Goal: Transaction & Acquisition: Book appointment/travel/reservation

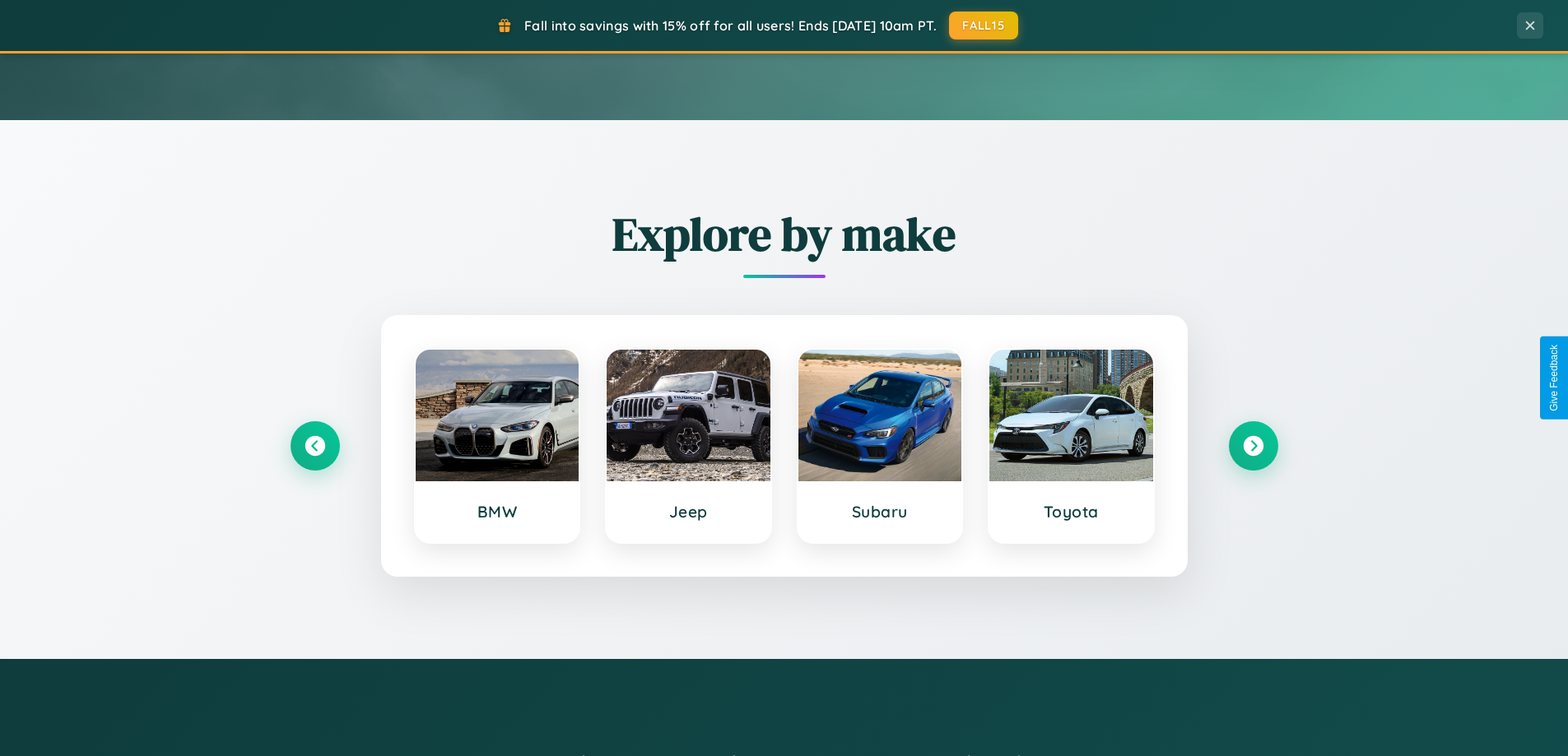
scroll to position [709, 0]
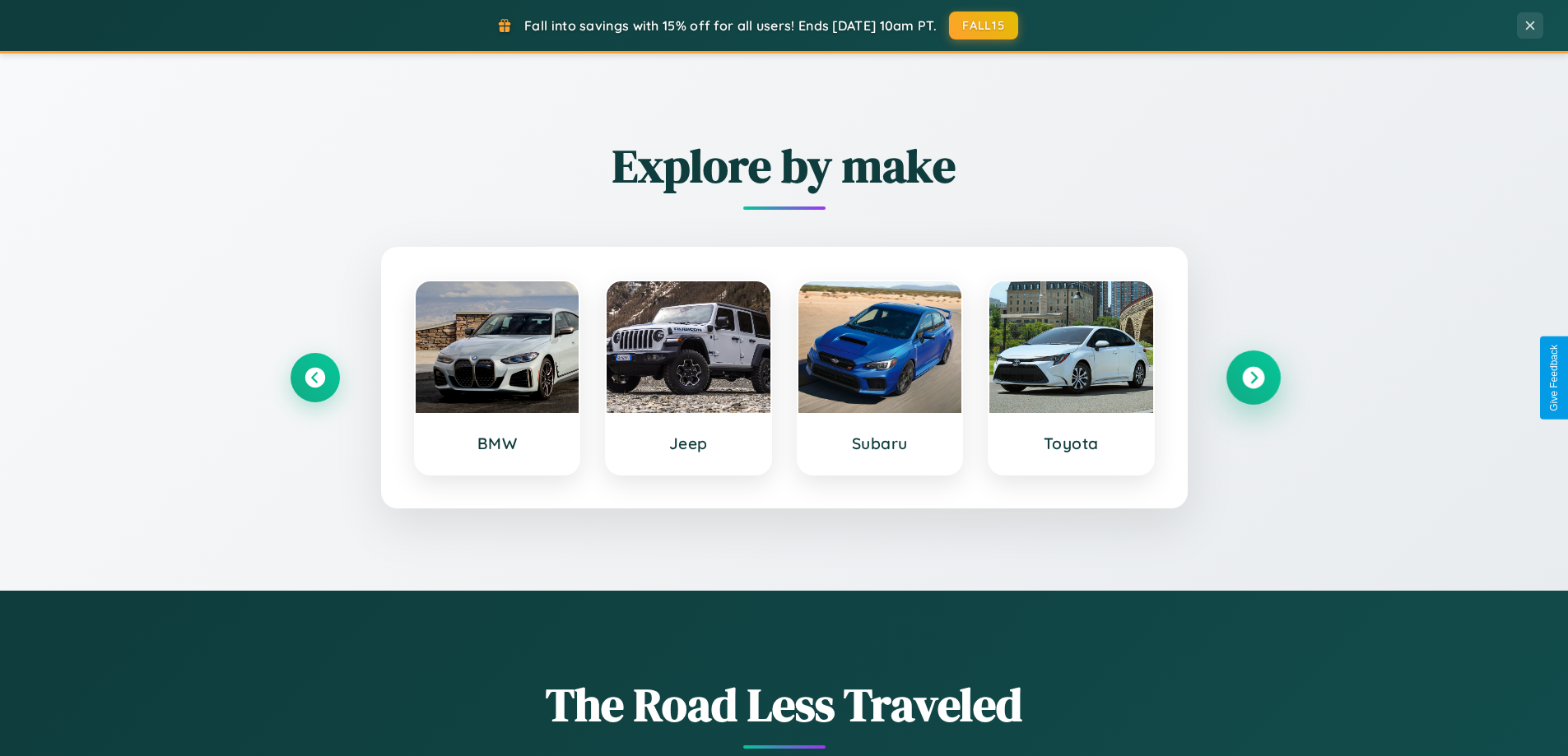
click at [1253, 377] on icon at bounding box center [1253, 378] width 22 height 22
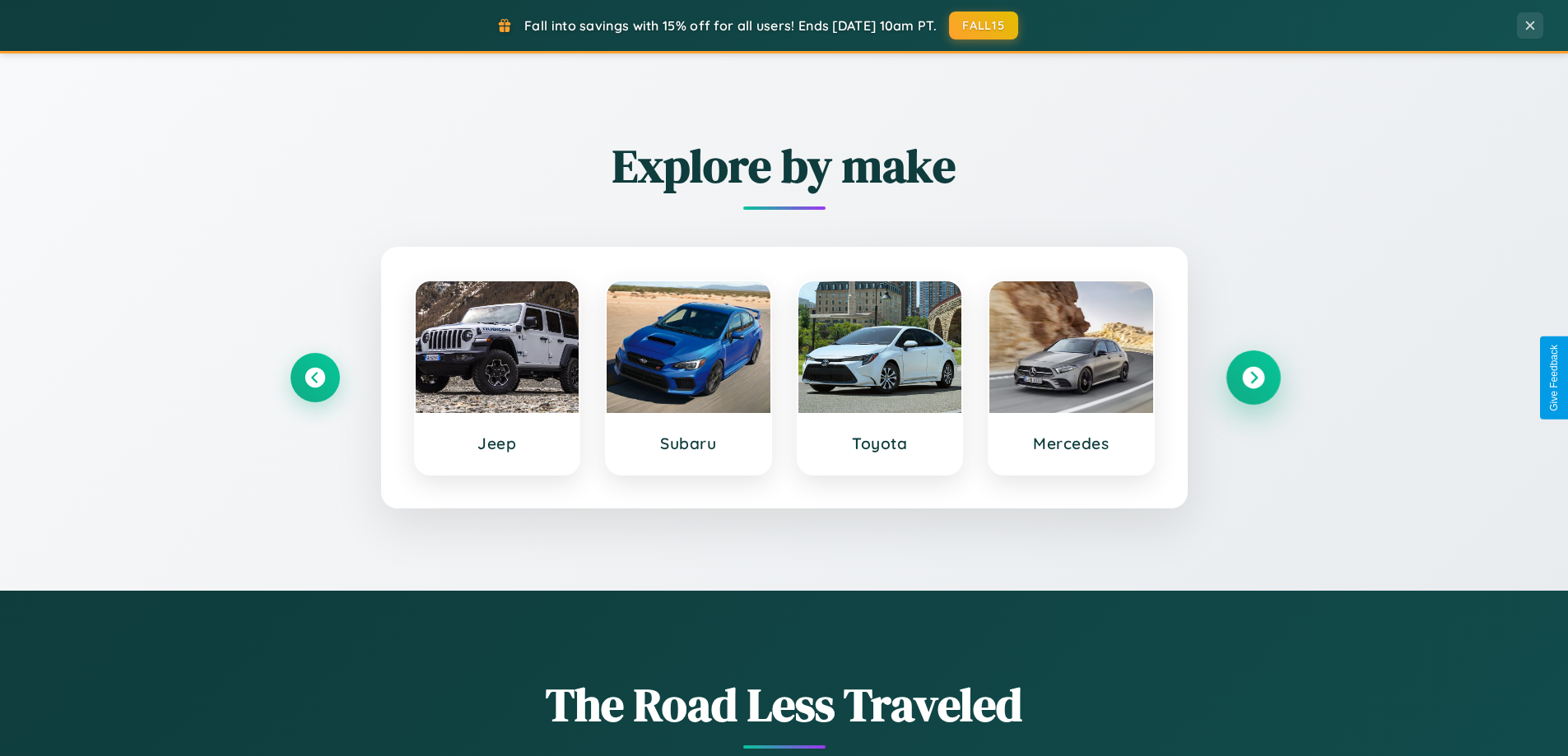
click at [1253, 377] on icon at bounding box center [1253, 378] width 22 height 22
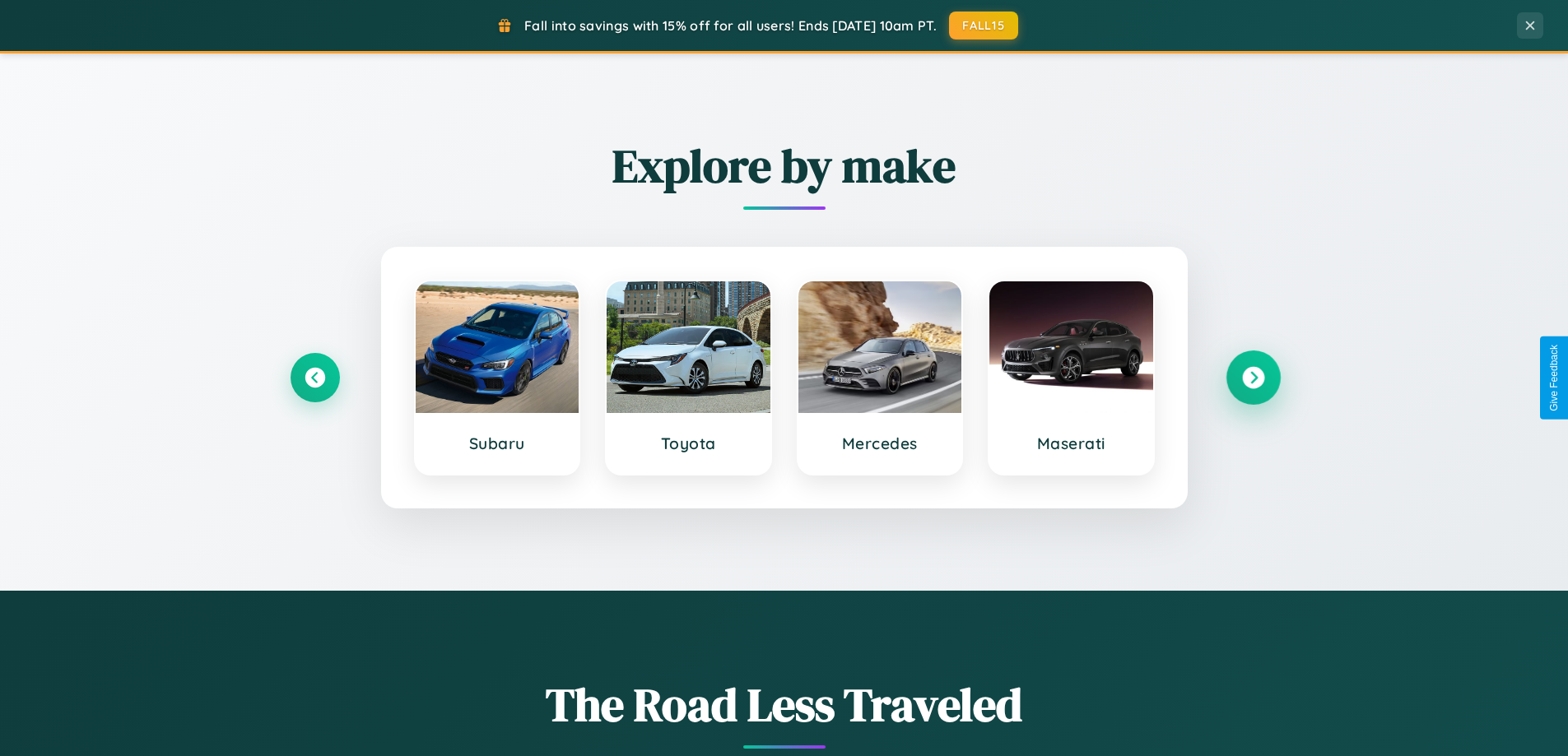
click at [1253, 377] on icon at bounding box center [1253, 378] width 22 height 22
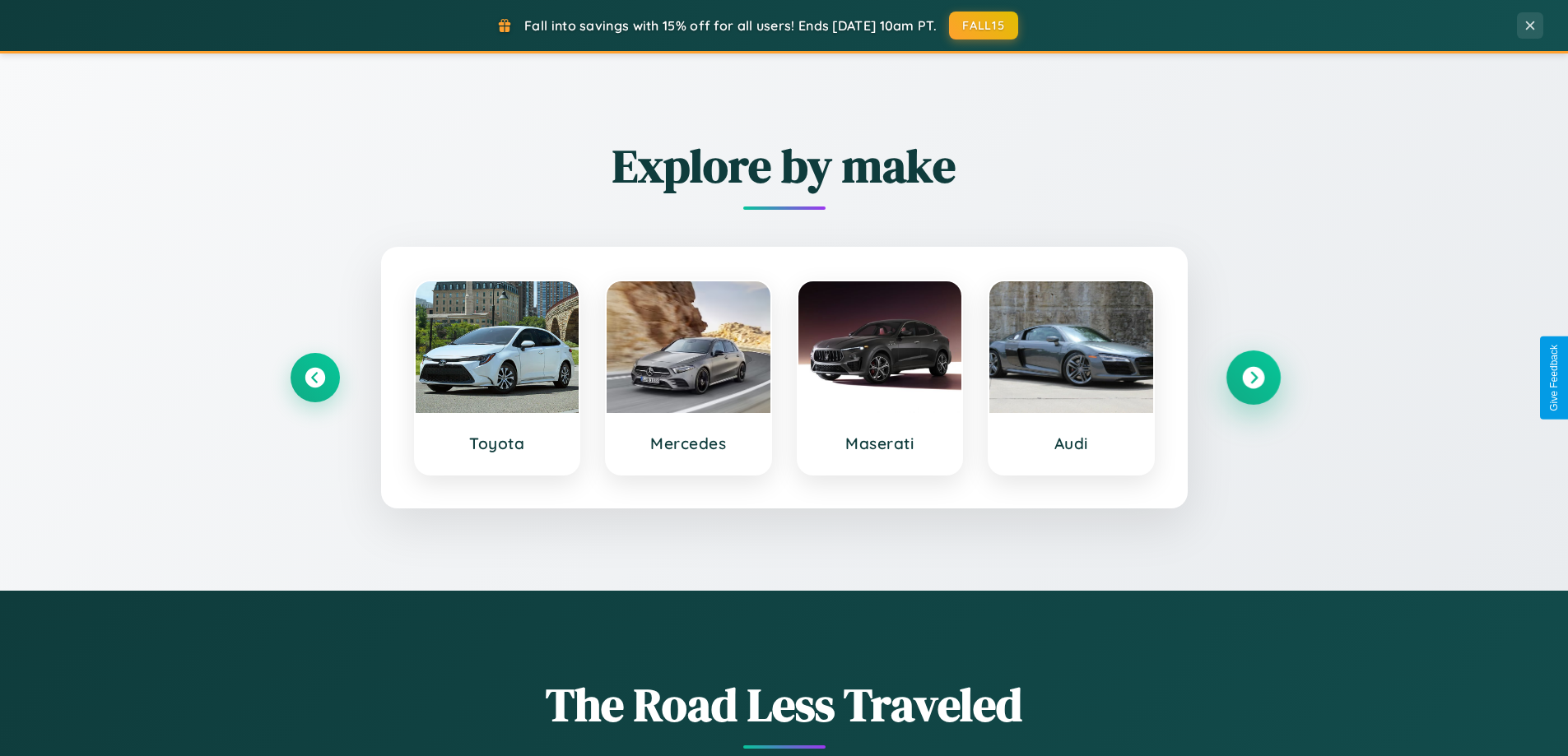
click at [1253, 377] on icon at bounding box center [1253, 378] width 22 height 22
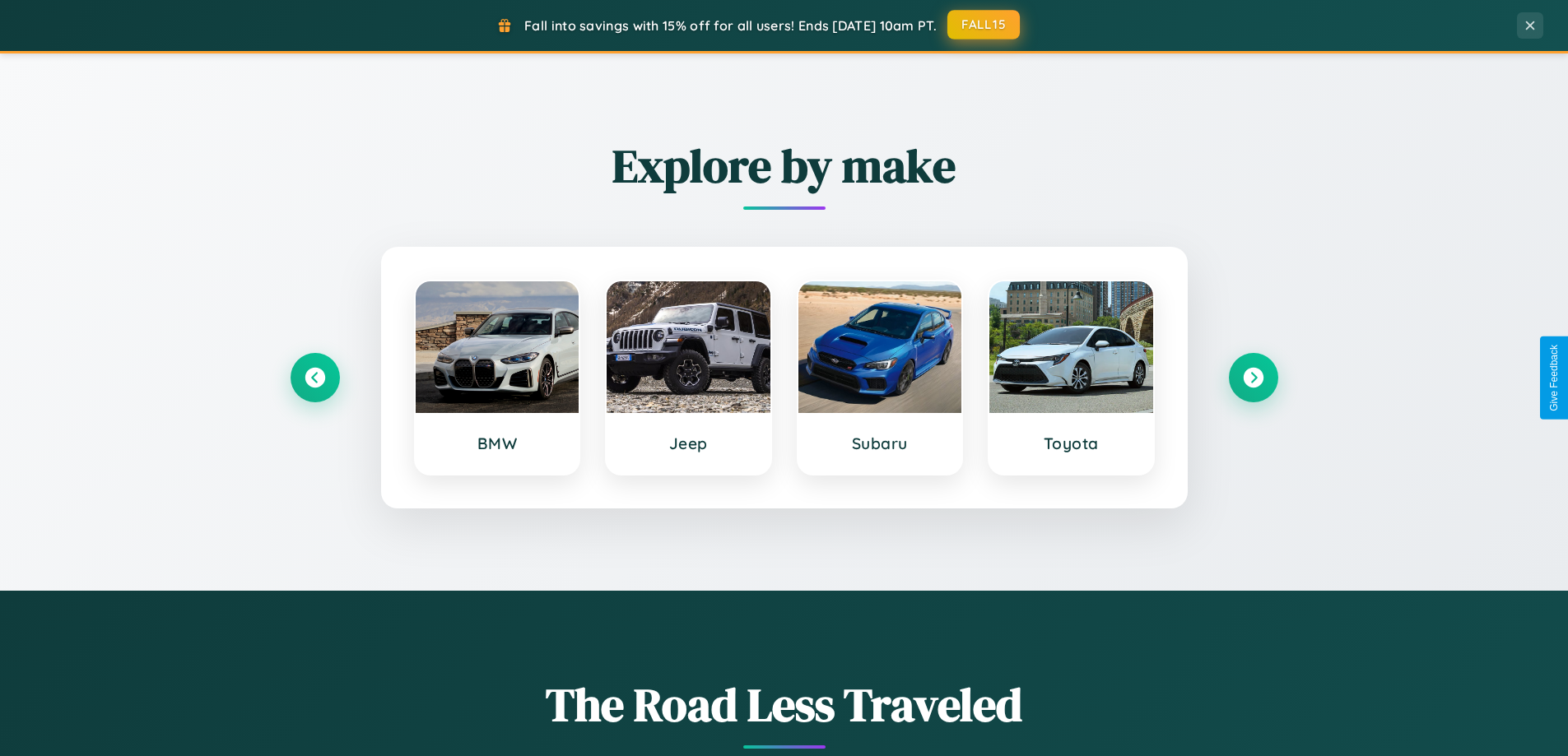
click at [984, 25] on button "FALL15" at bounding box center [983, 25] width 72 height 30
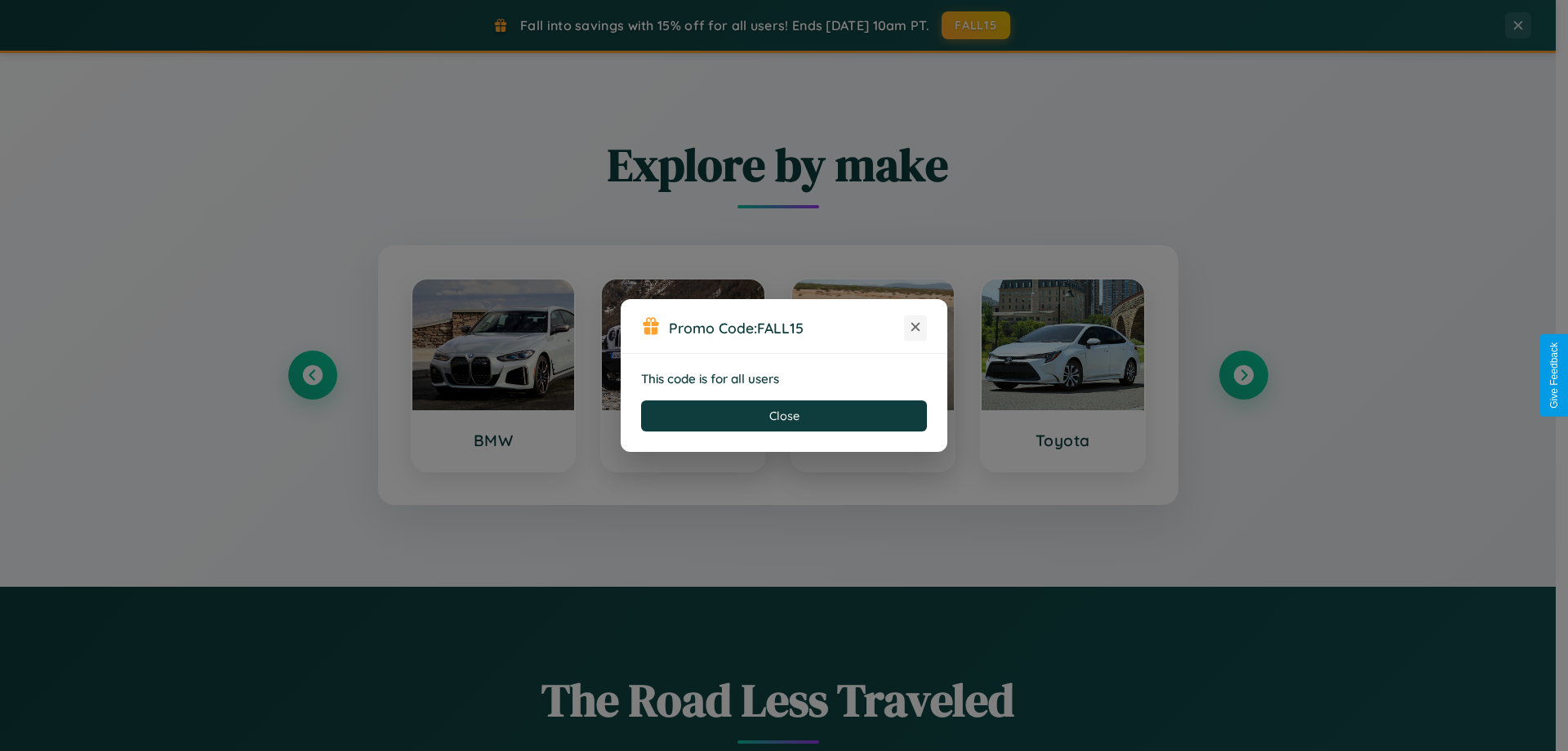
click at [916, 327] on icon at bounding box center [915, 327] width 16 height 16
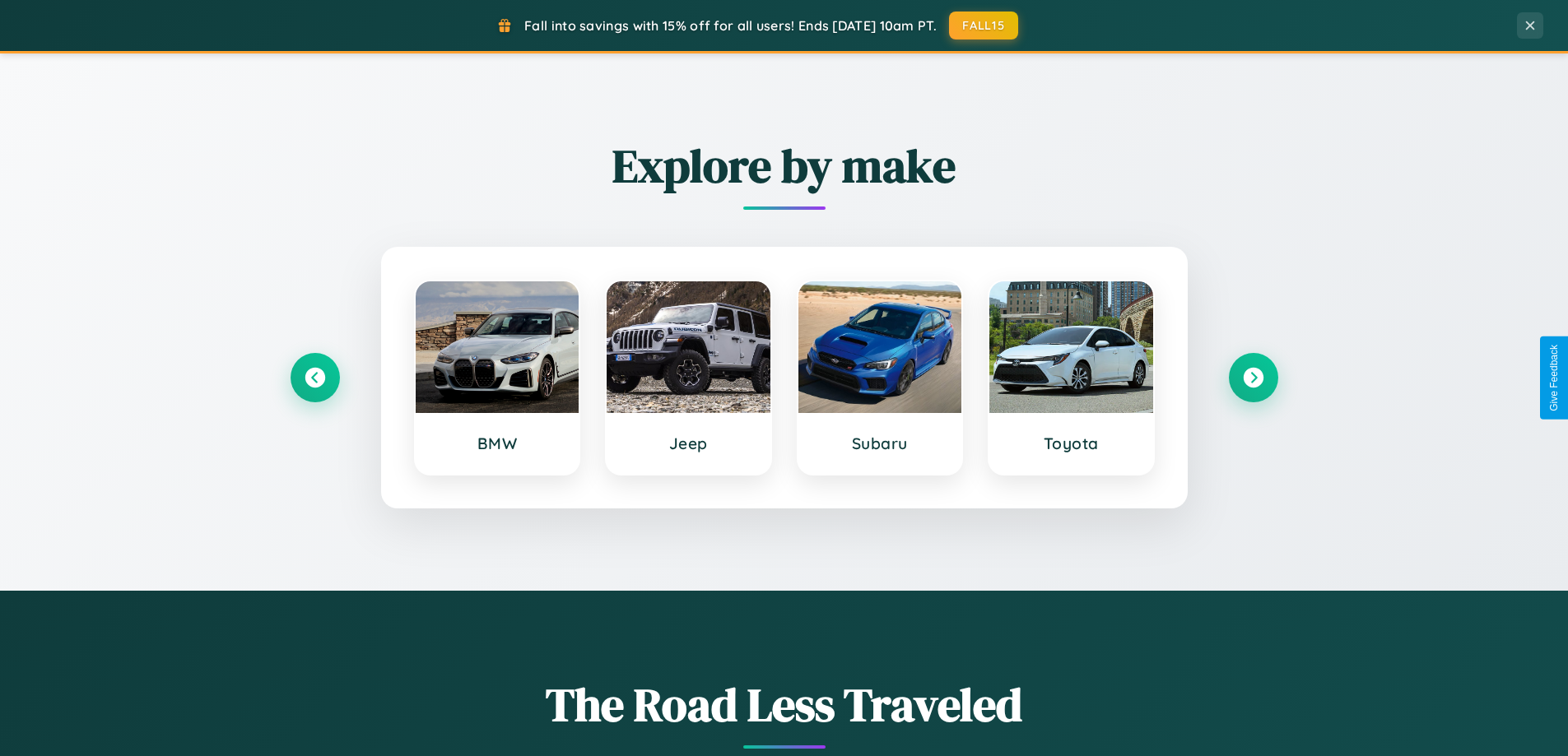
scroll to position [3165, 0]
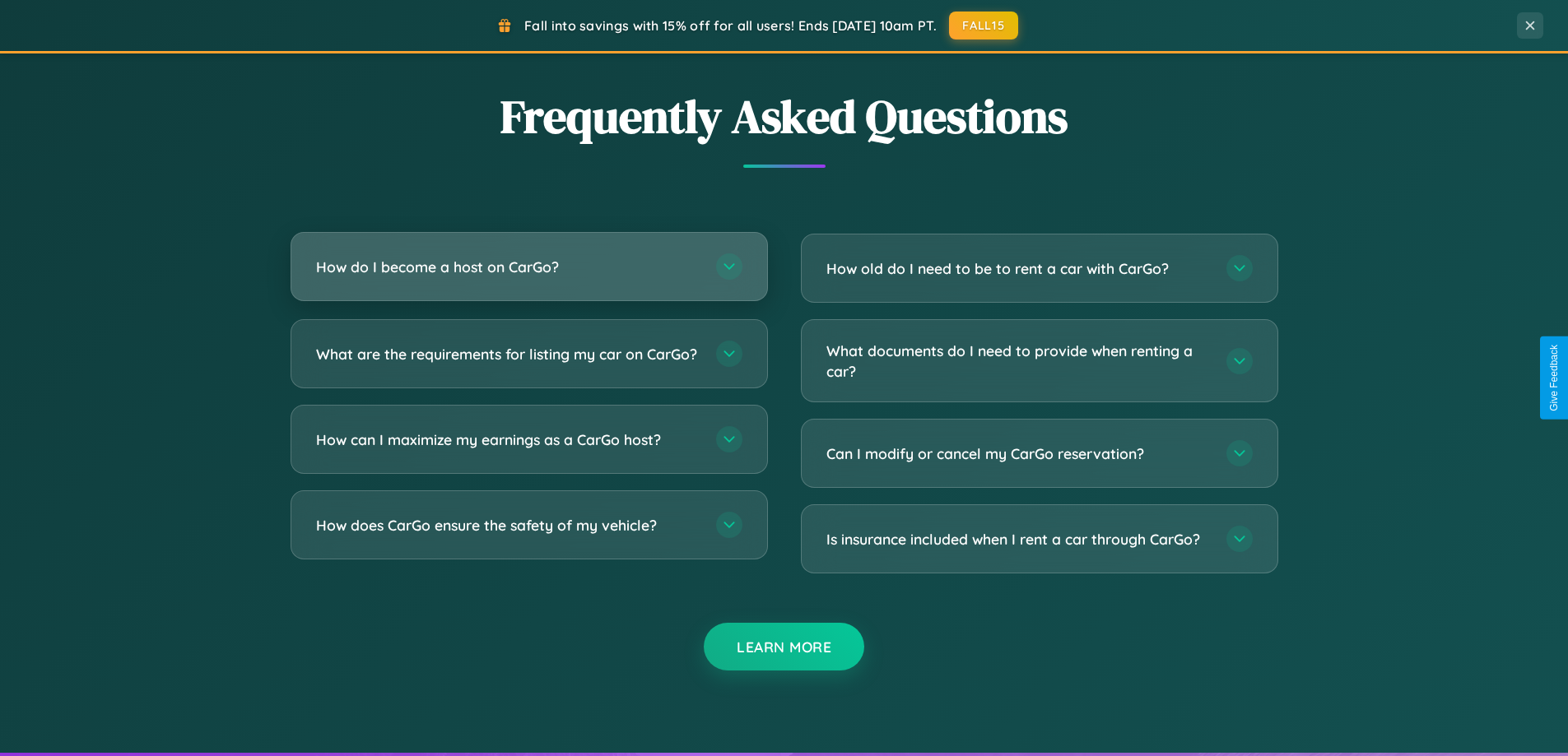
click at [529, 268] on h3 "How do I become a host on CarGo?" at bounding box center [507, 267] width 383 height 20
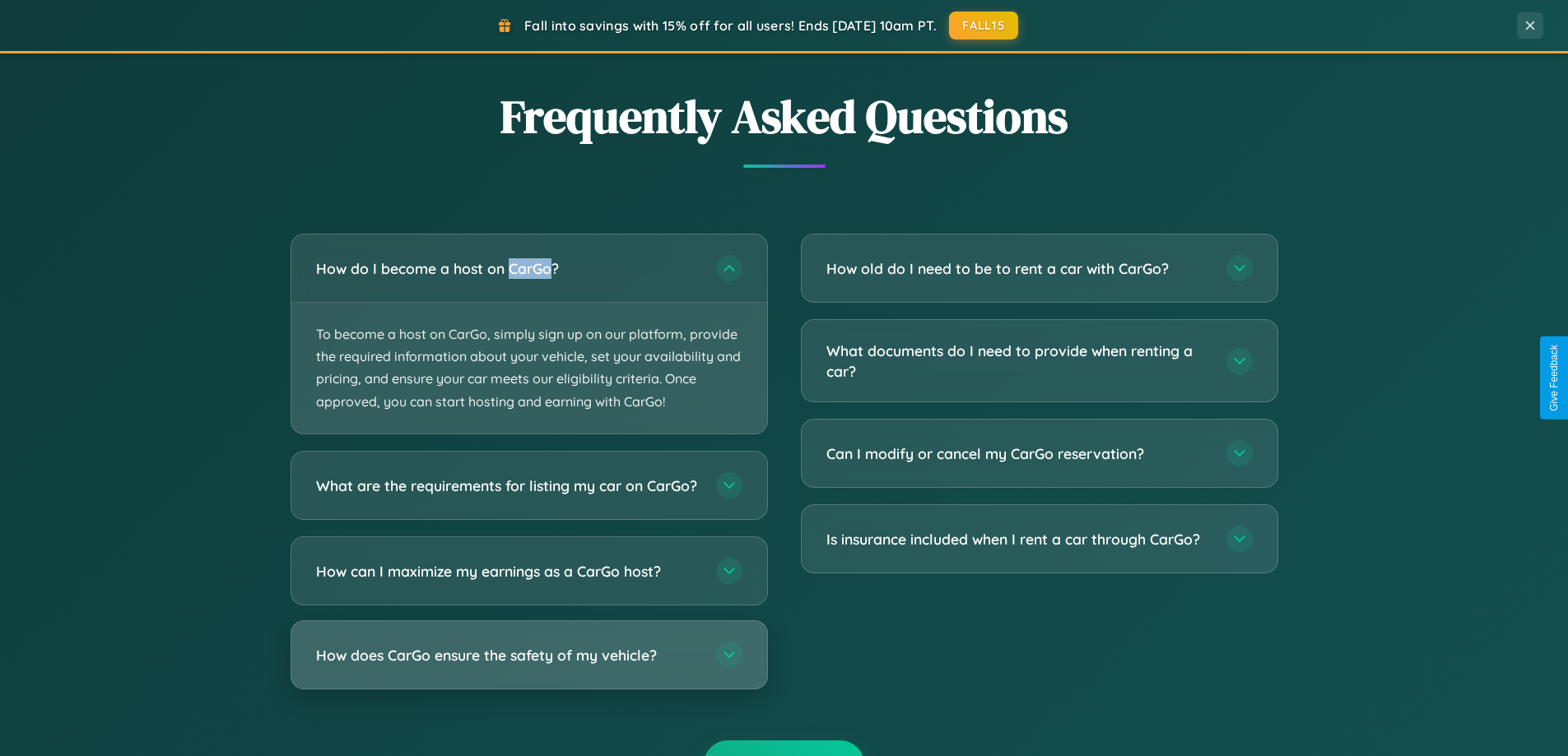
click at [529, 664] on h3 "How does CarGo ensure the safety of my vehicle?" at bounding box center [507, 654] width 383 height 20
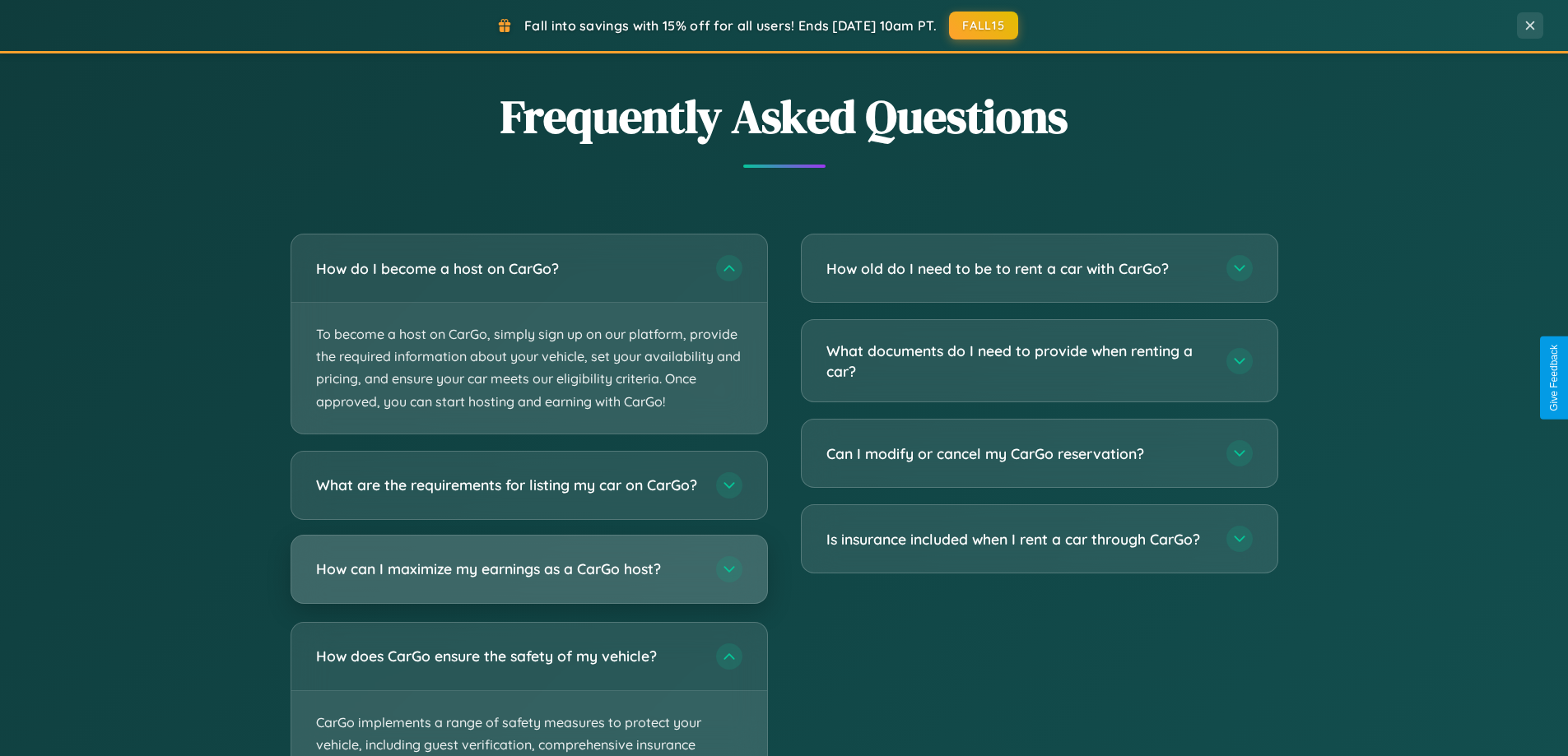
click at [529, 579] on h3 "How can I maximize my earnings as a CarGo host?" at bounding box center [507, 569] width 383 height 20
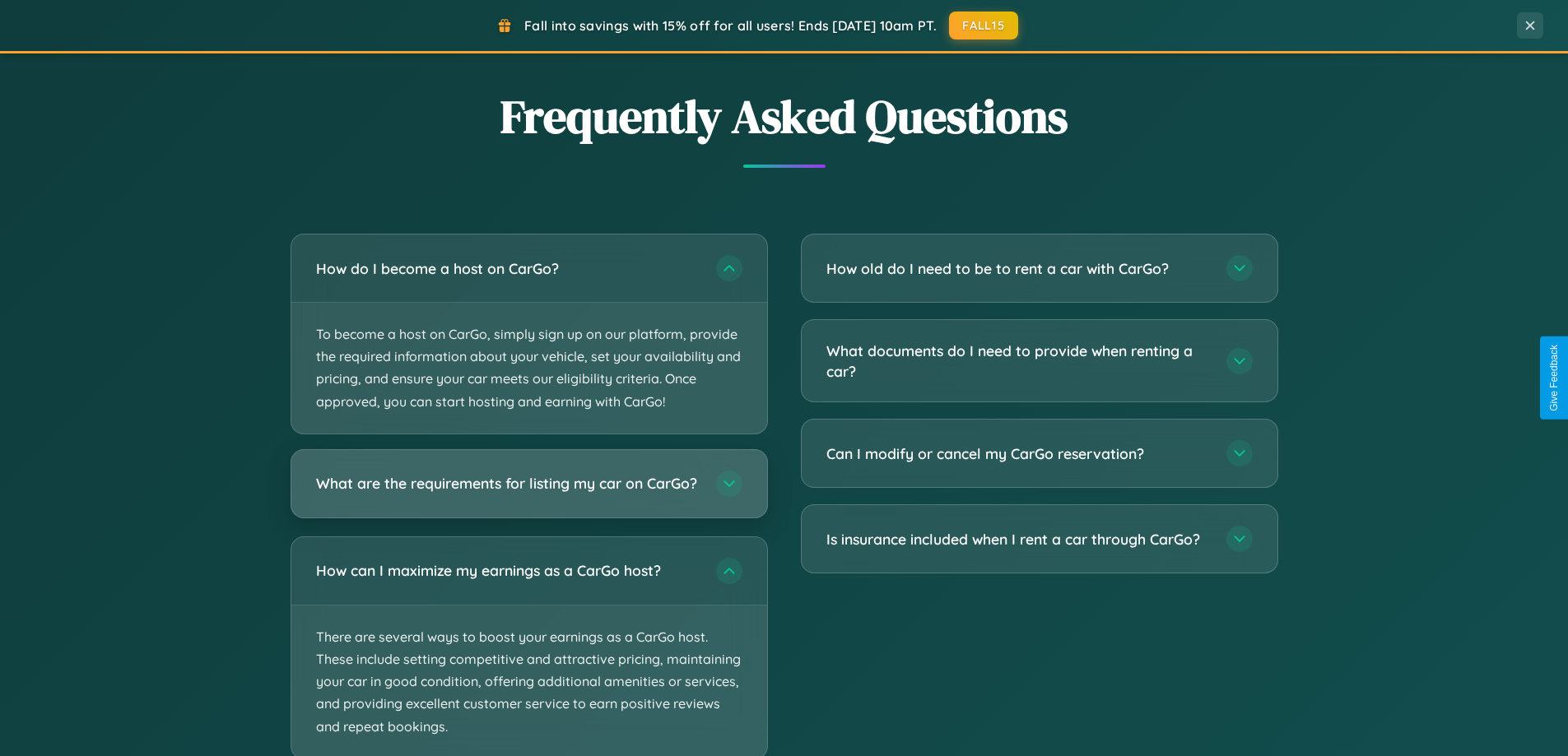
click at [529, 492] on h3 "What are the requirements for listing my car on CarGo?" at bounding box center [507, 483] width 383 height 20
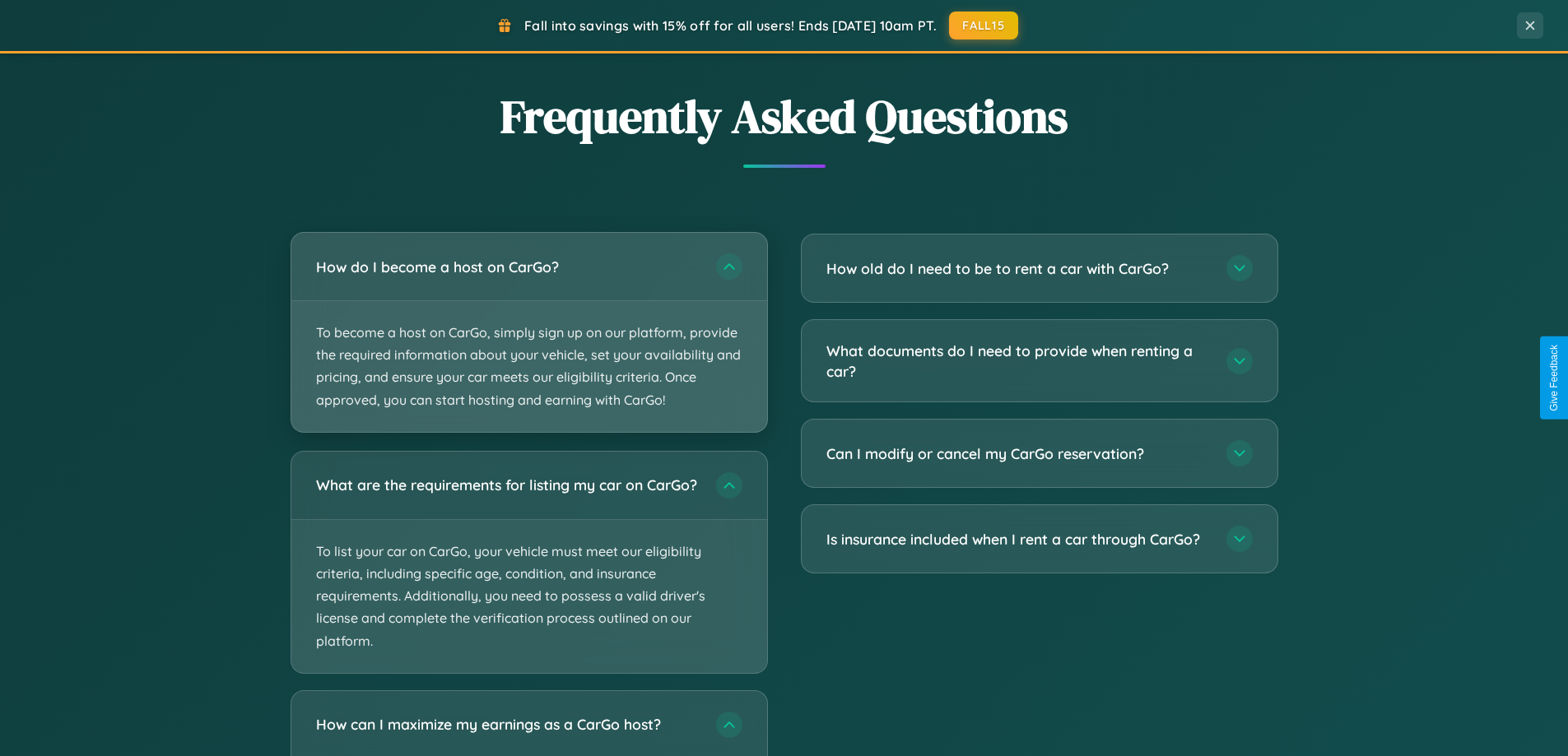
click at [529, 333] on p "To become a host on CarGo, simply sign up on our platform, provide the required…" at bounding box center [529, 366] width 476 height 131
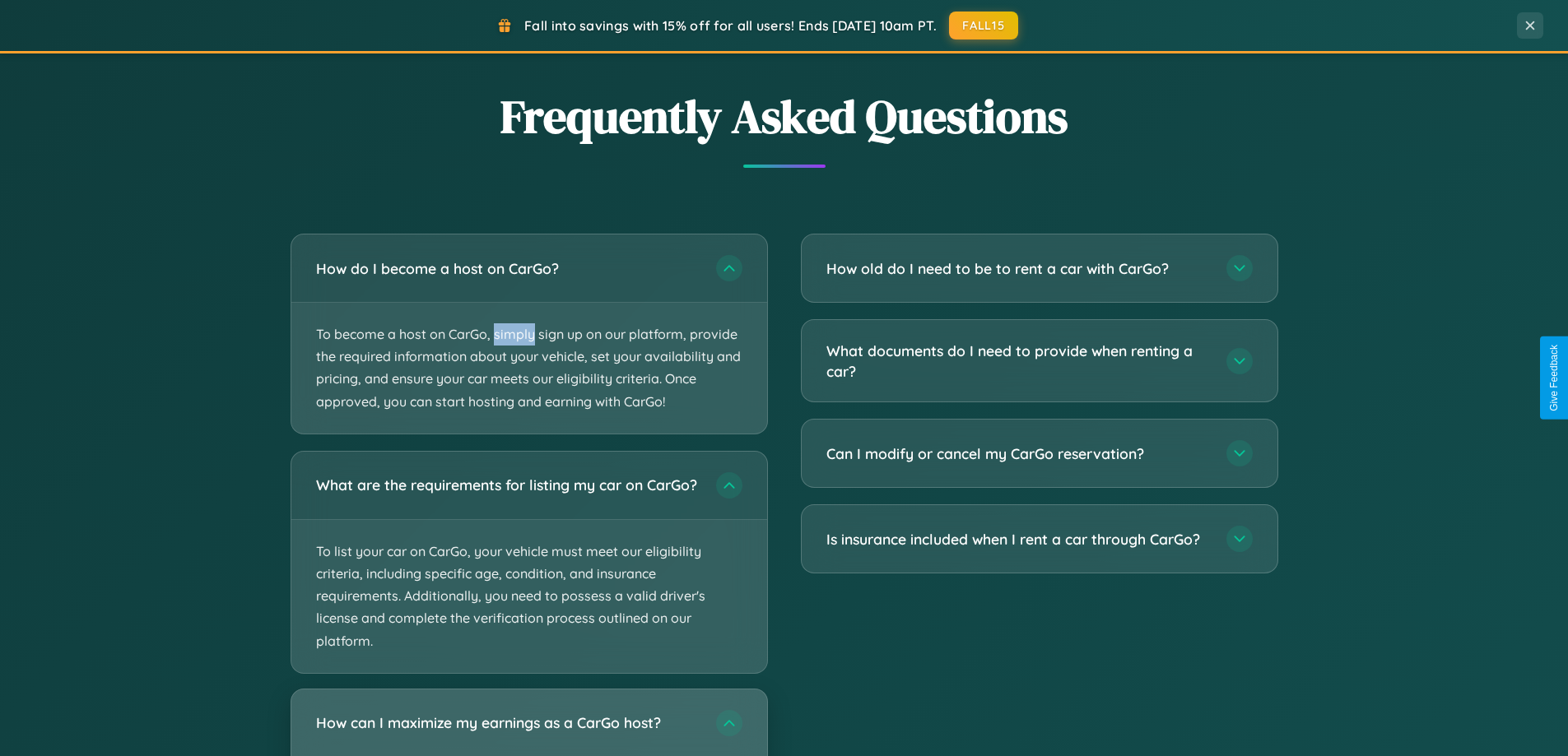
click at [529, 729] on h3 "How can I maximize my earnings as a CarGo host?" at bounding box center [507, 723] width 383 height 20
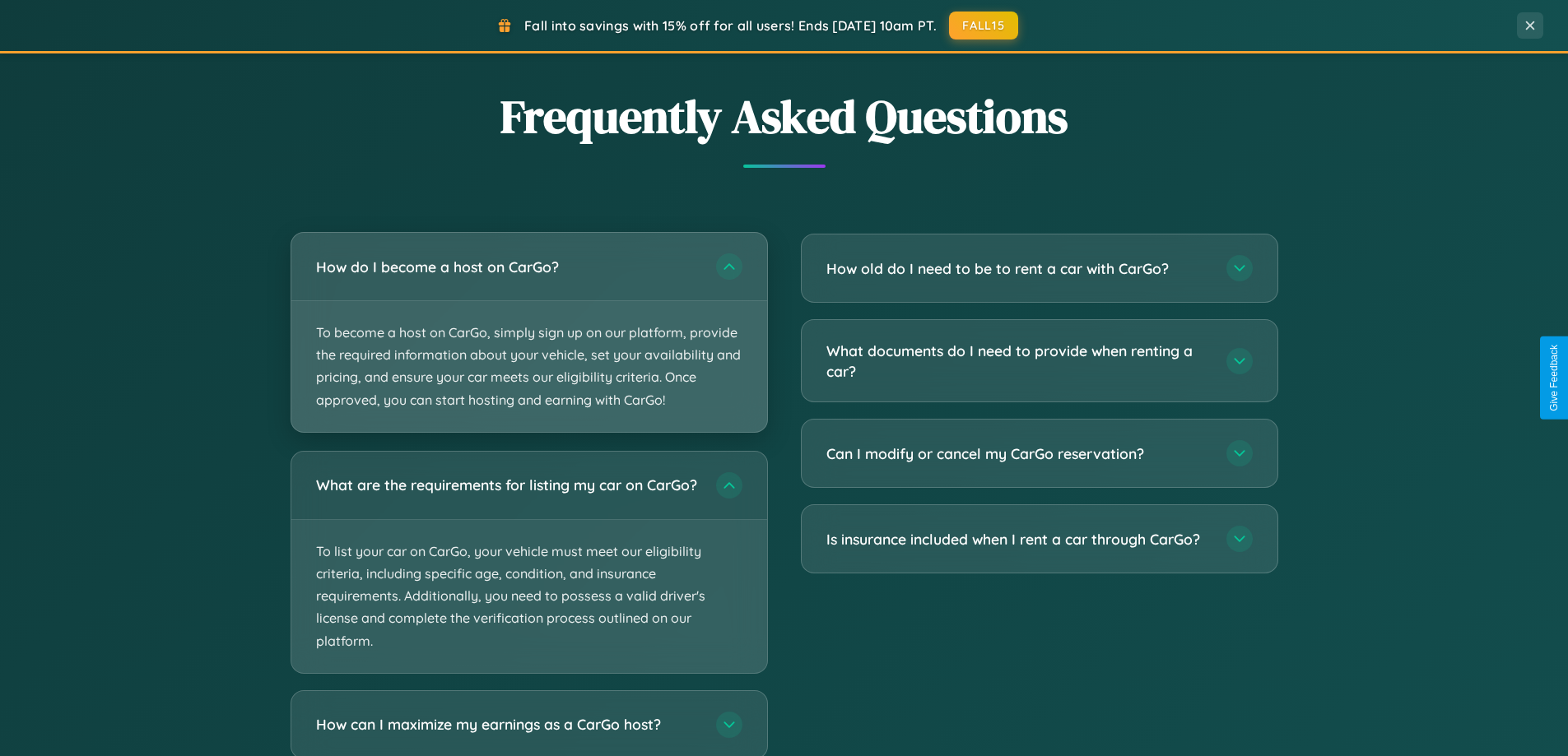
click at [529, 332] on p "To become a host on CarGo, simply sign up on our platform, provide the required…" at bounding box center [529, 366] width 476 height 131
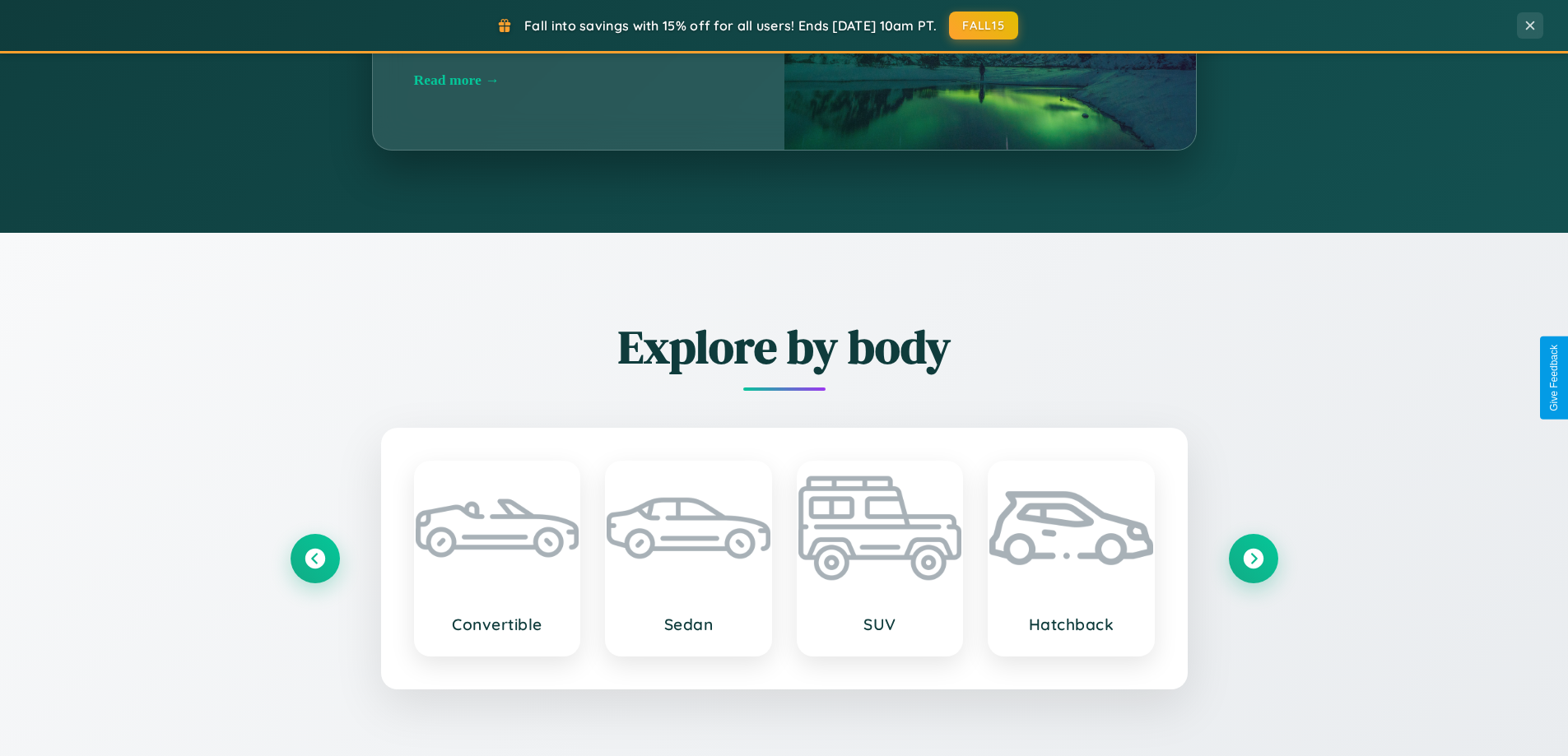
scroll to position [1131, 0]
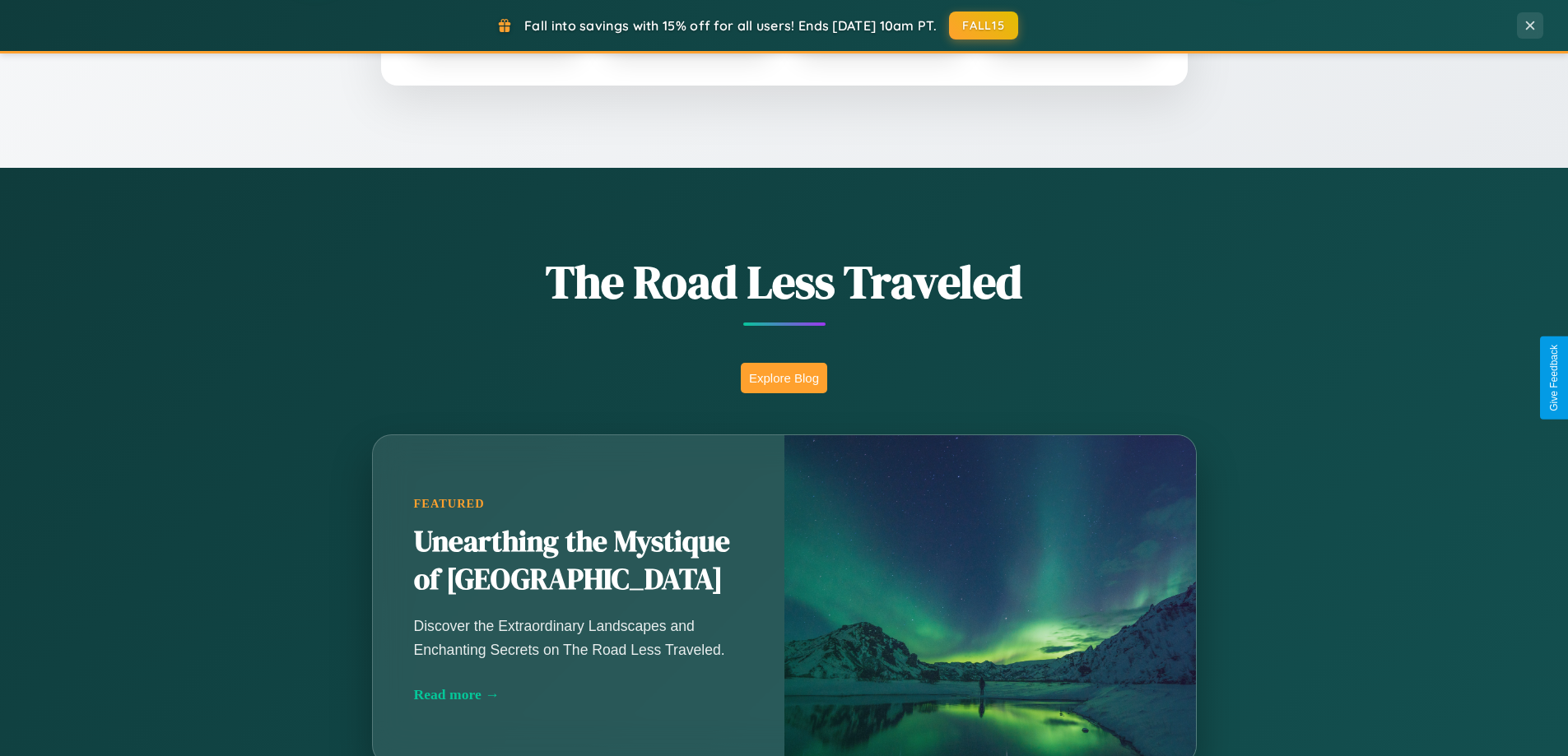
click at [784, 377] on button "Explore Blog" at bounding box center [784, 378] width 87 height 31
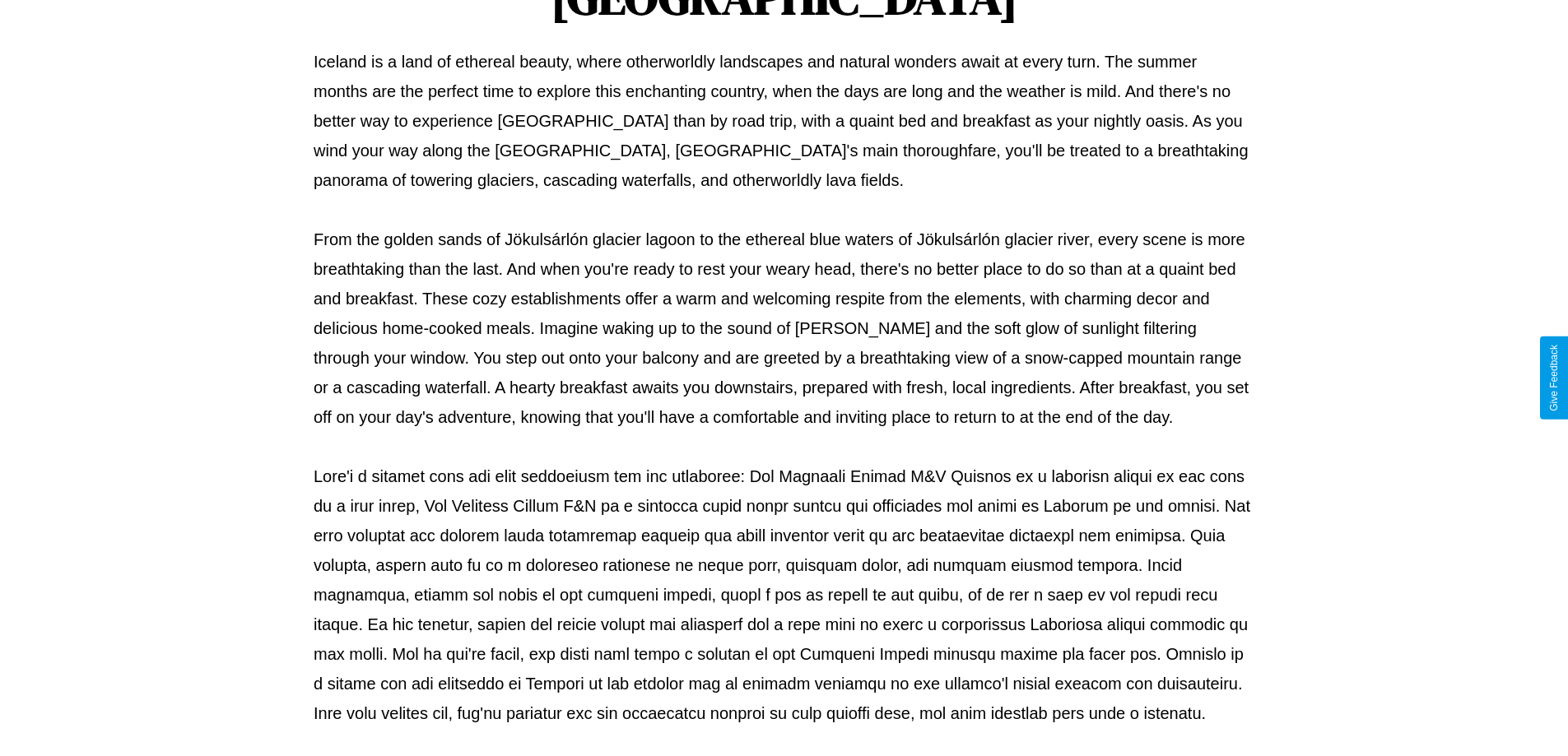
scroll to position [533, 0]
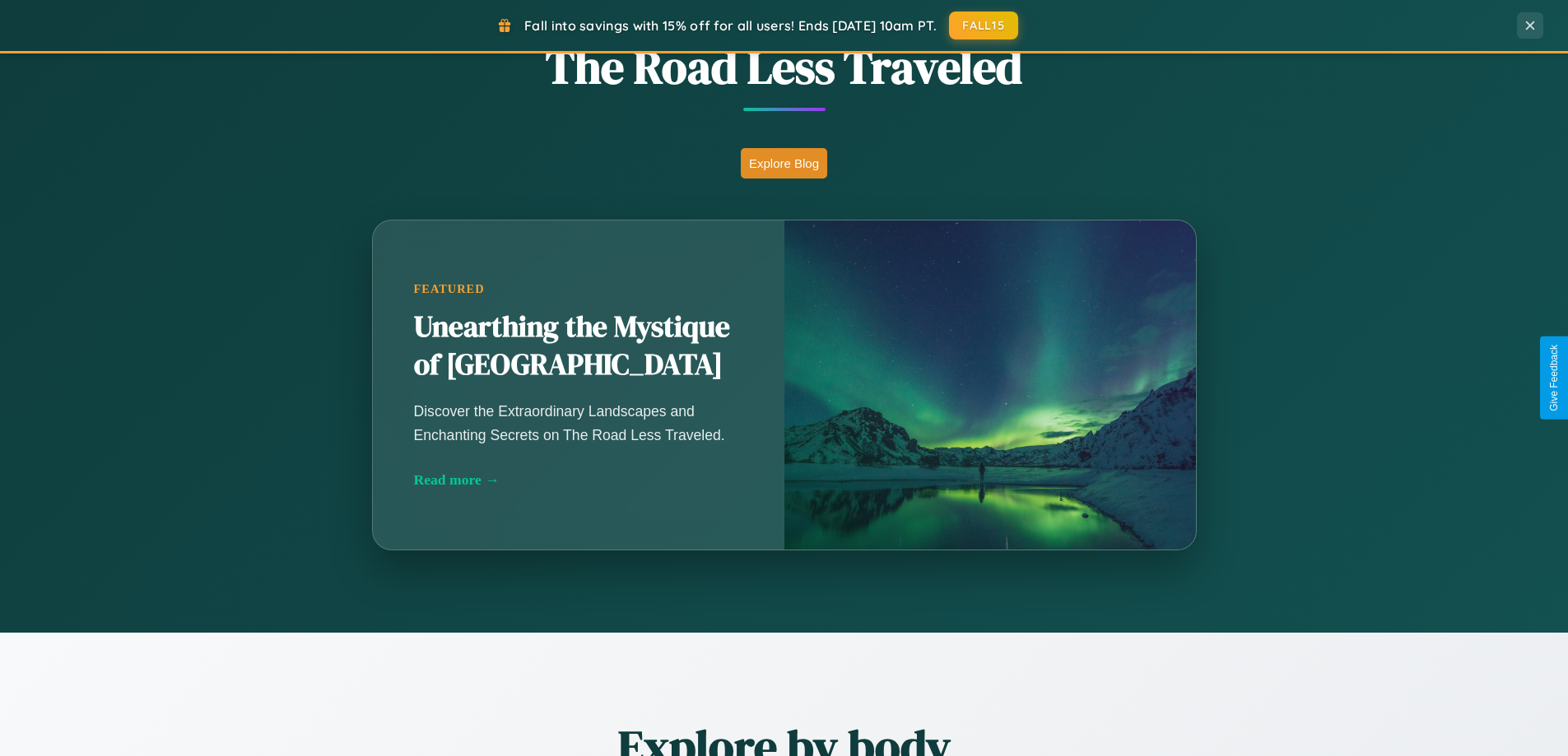
scroll to position [2643, 0]
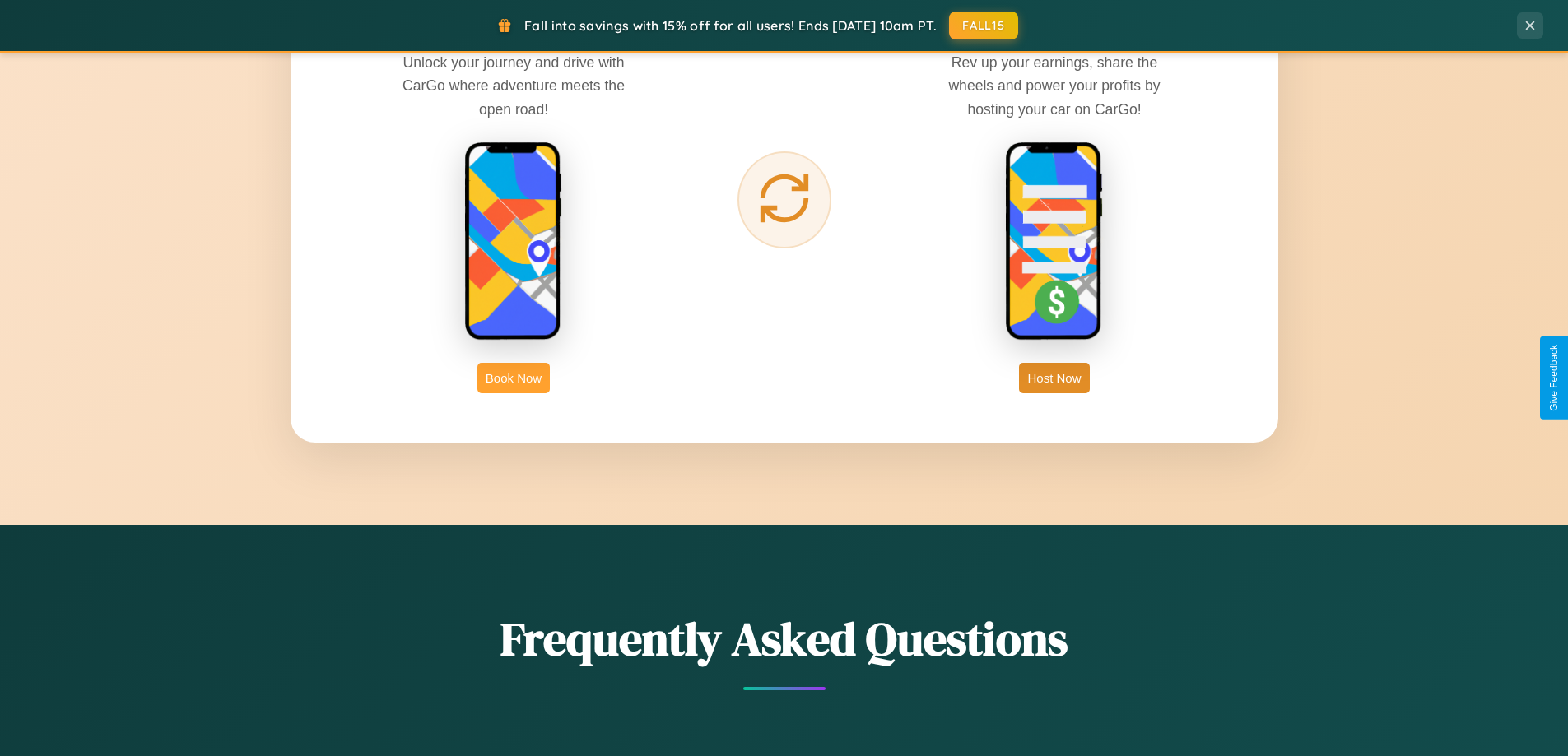
click at [513, 377] on button "Book Now" at bounding box center [513, 378] width 72 height 31
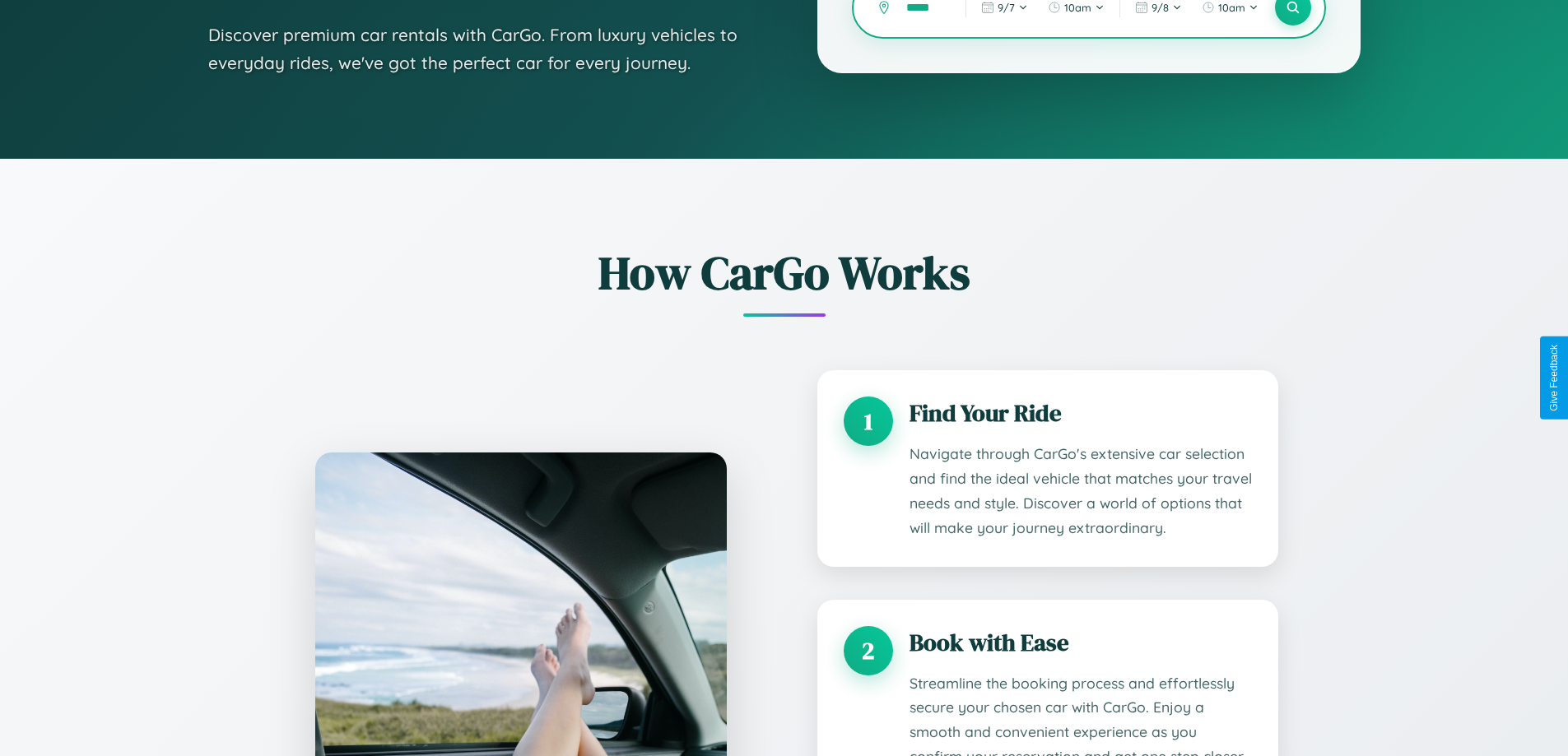
scroll to position [1371, 0]
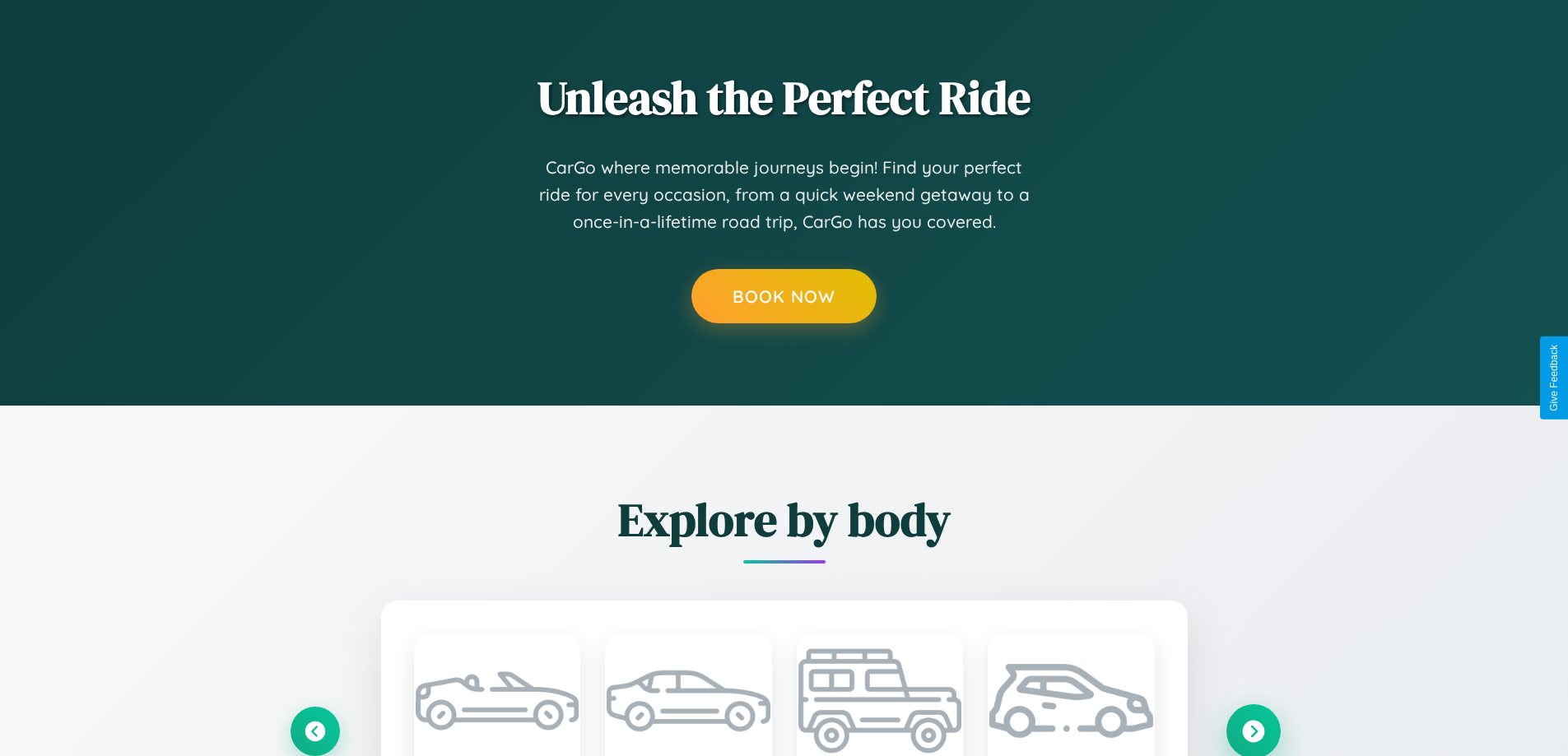
type input "*****"
click at [1253, 731] on icon at bounding box center [1253, 731] width 22 height 22
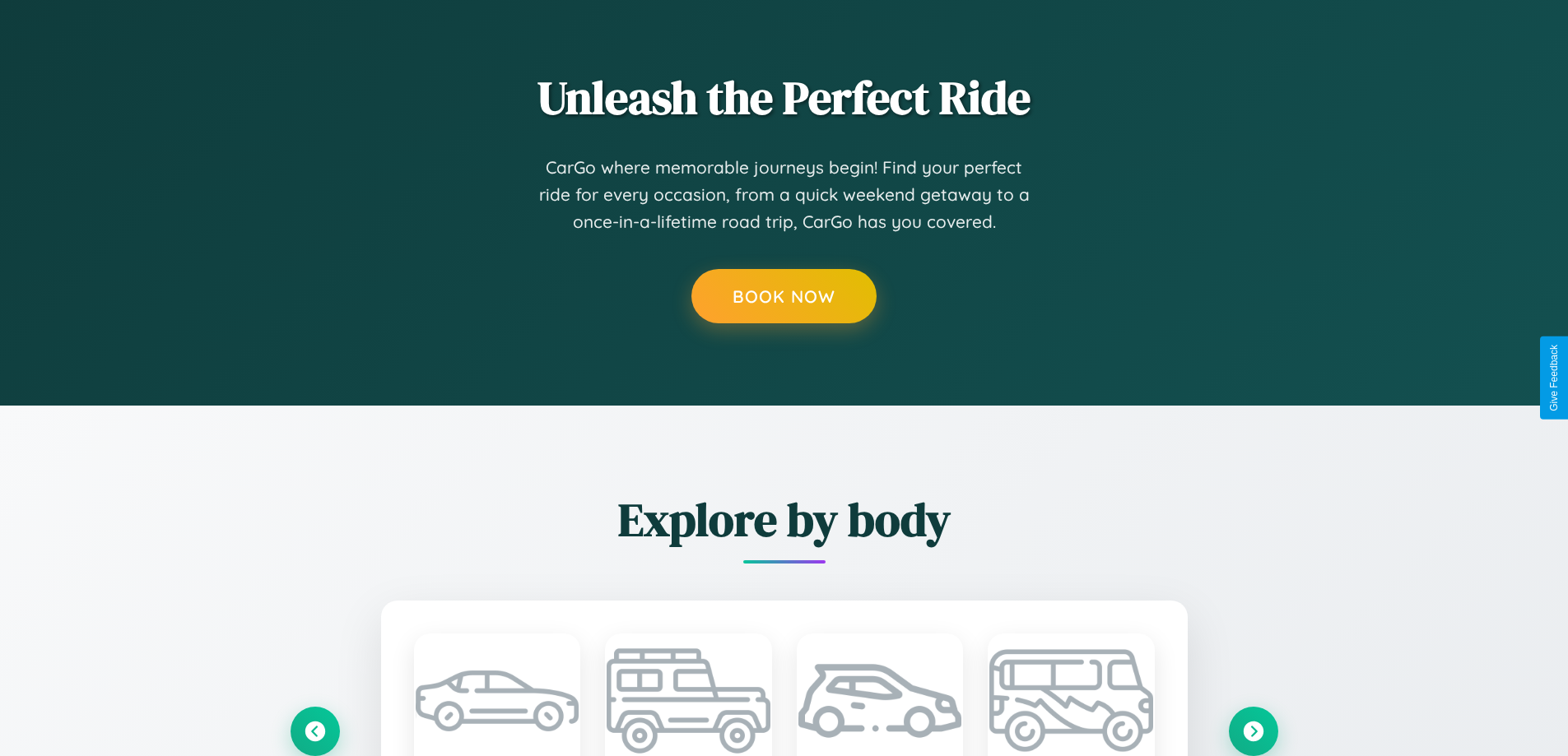
scroll to position [0, 0]
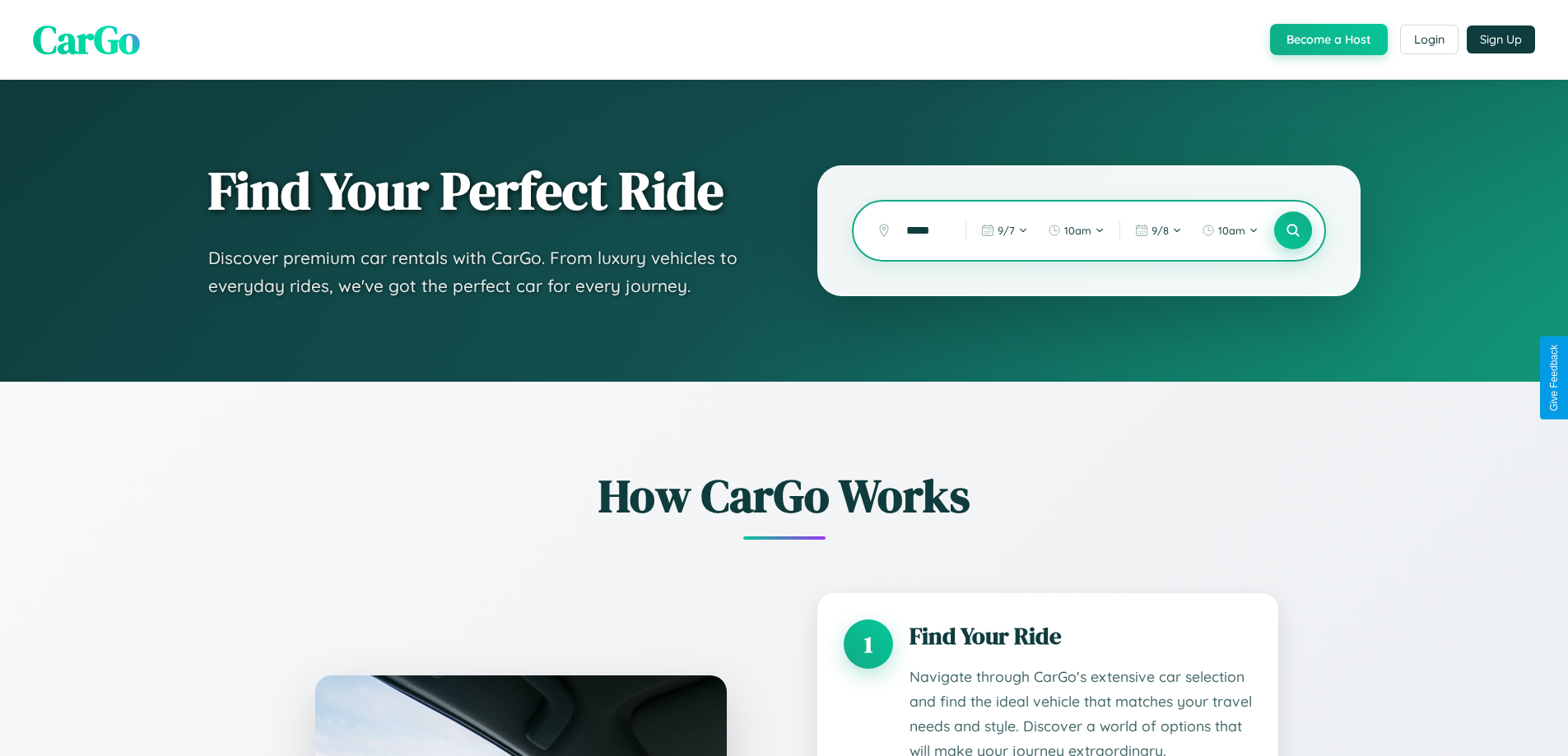
click at [1292, 230] on icon at bounding box center [1293, 230] width 15 height 15
